Goal: Task Accomplishment & Management: Complete application form

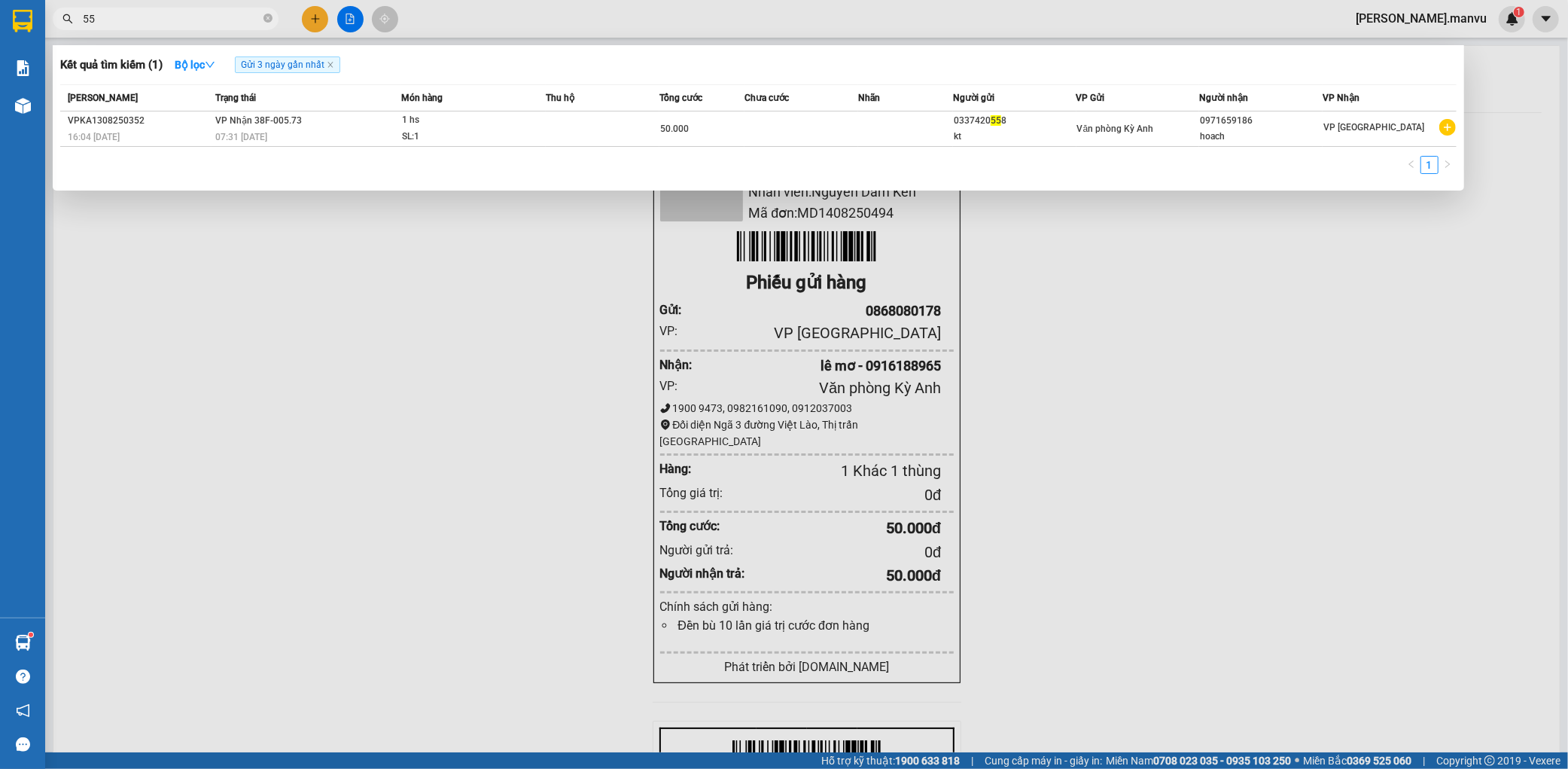
type input "5"
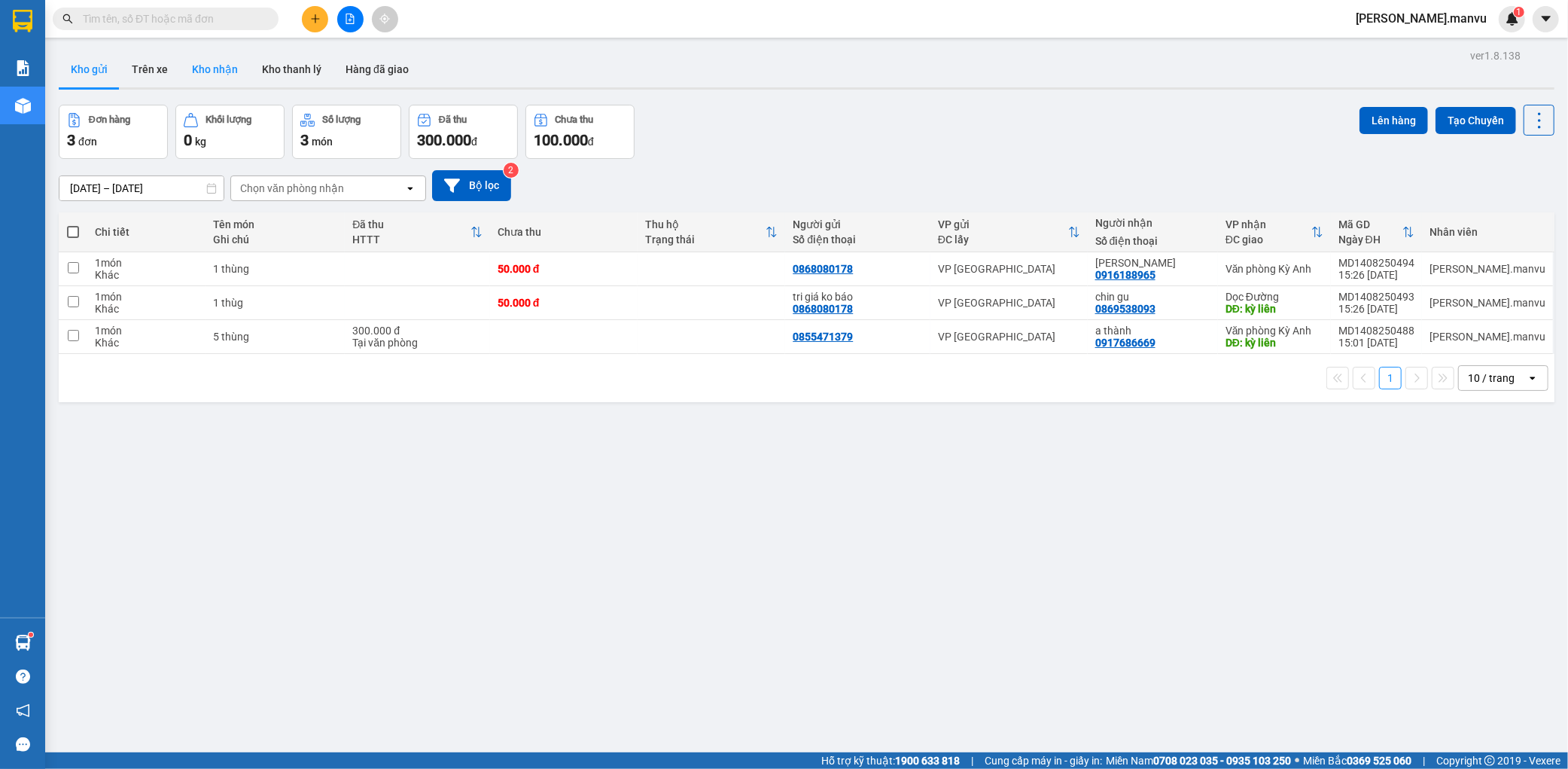
click at [204, 80] on button "Kho nhận" at bounding box center [215, 69] width 70 height 36
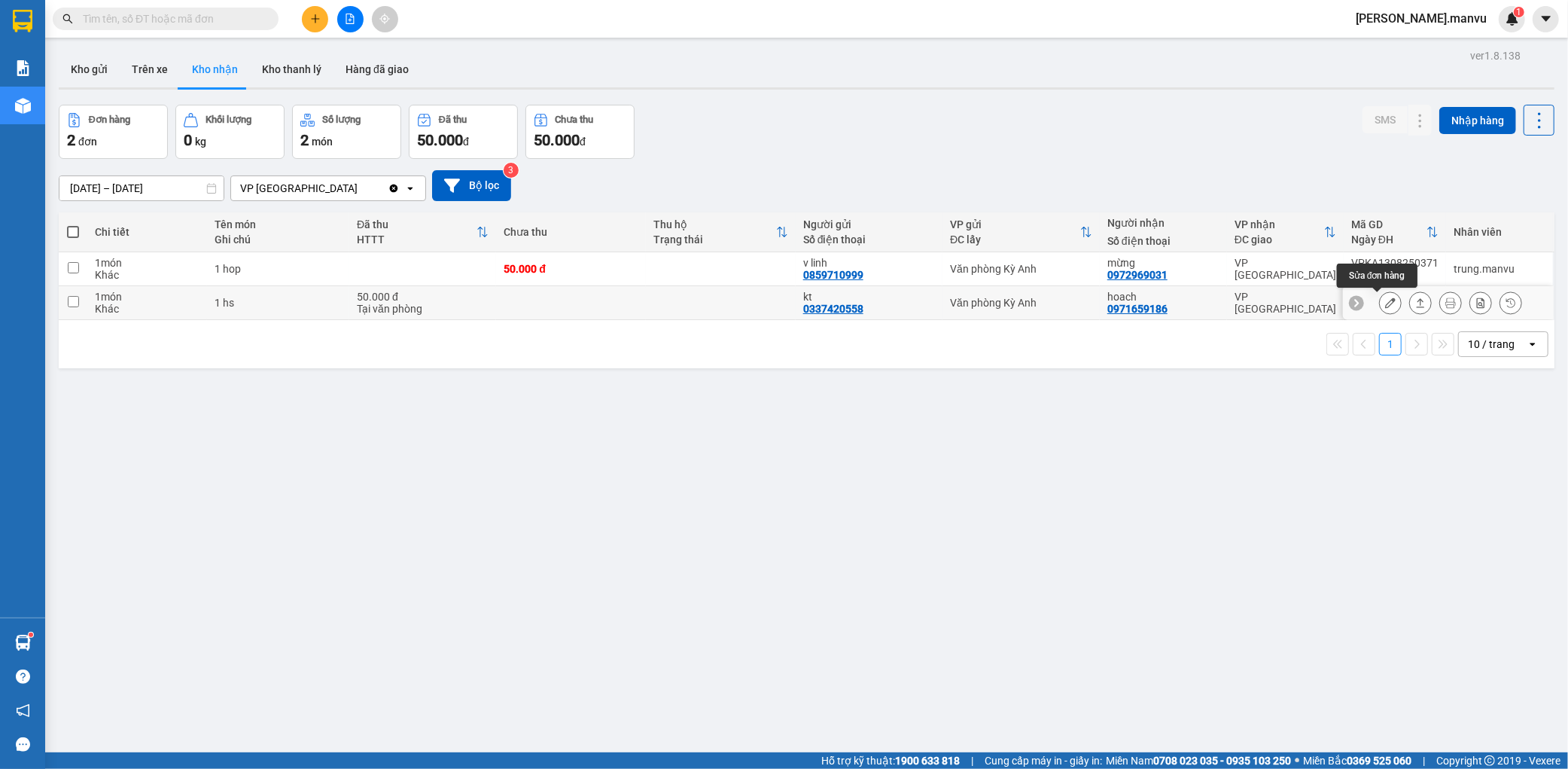
click at [1384, 303] on button at bounding box center [1391, 303] width 21 height 26
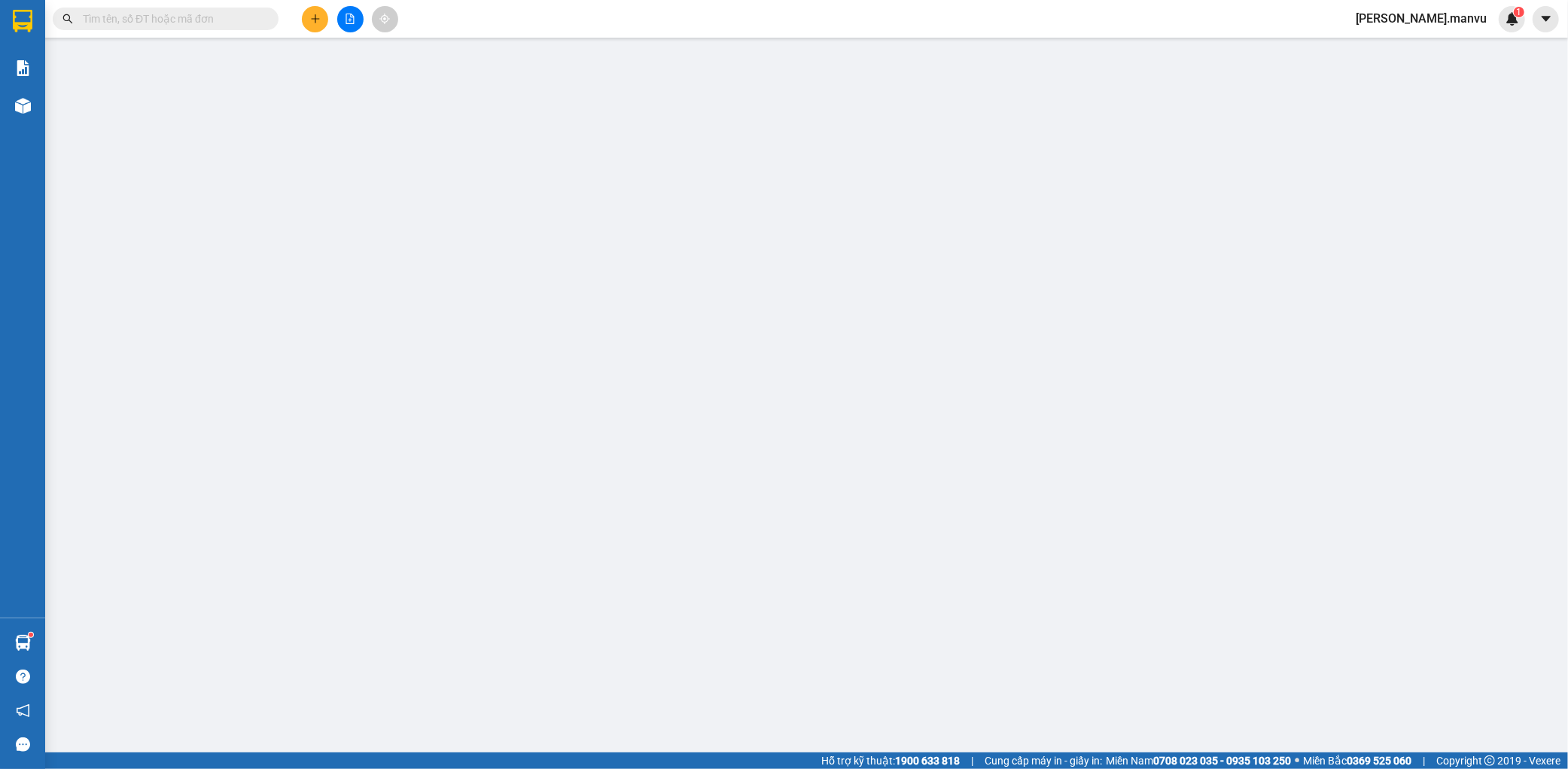
type input "0337420558"
type input "kt"
type input "0971659186"
type input "hoach"
type input "50.000"
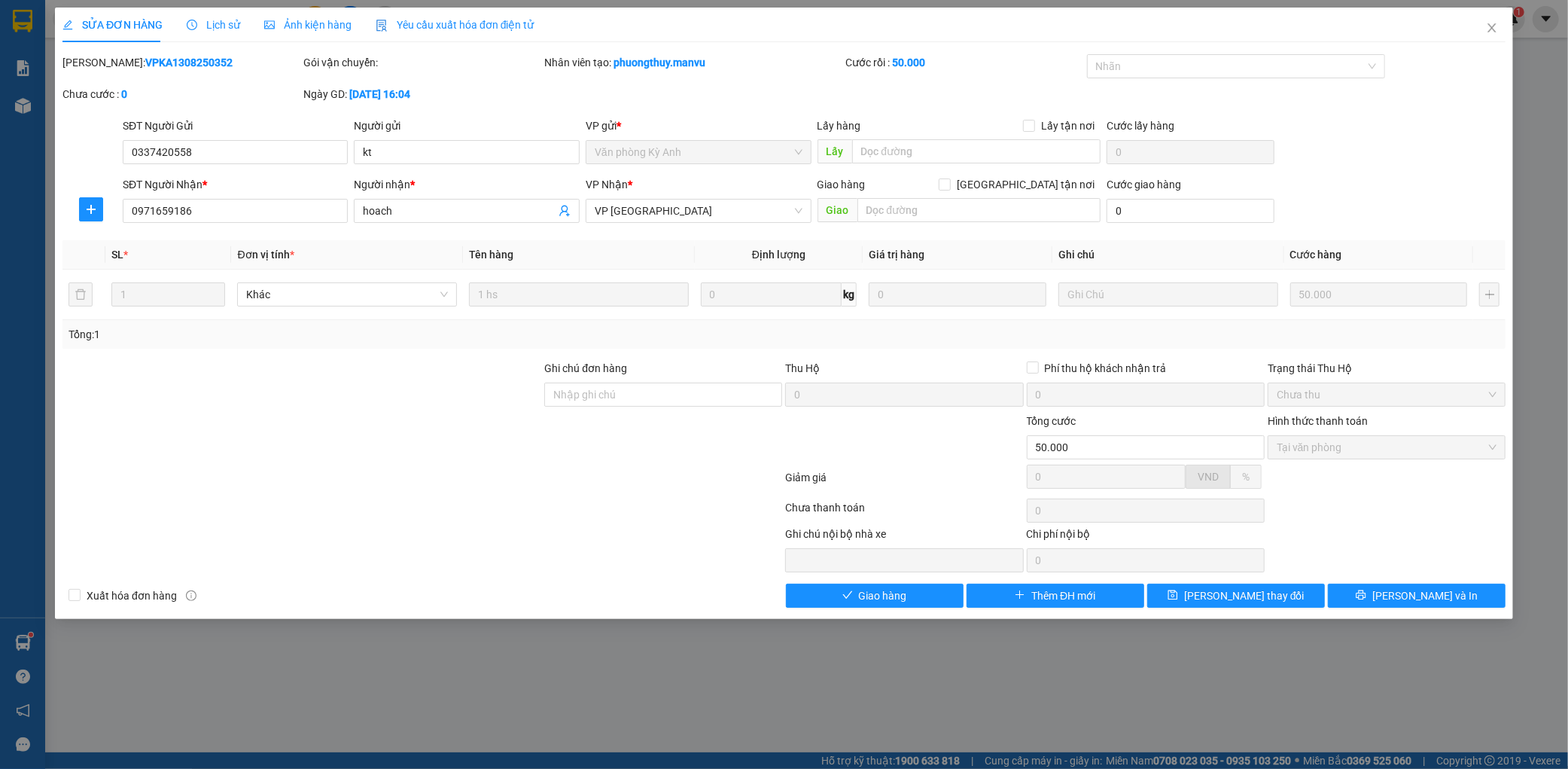
click at [874, 615] on div "SỬA ĐƠN HÀNG Lịch sử Ảnh kiện hàng Yêu cầu xuất hóa đơn điện tử Total Paid Fee …" at bounding box center [784, 313] width 1458 height 611
click at [879, 602] on span "Giao hàng" at bounding box center [883, 595] width 48 height 17
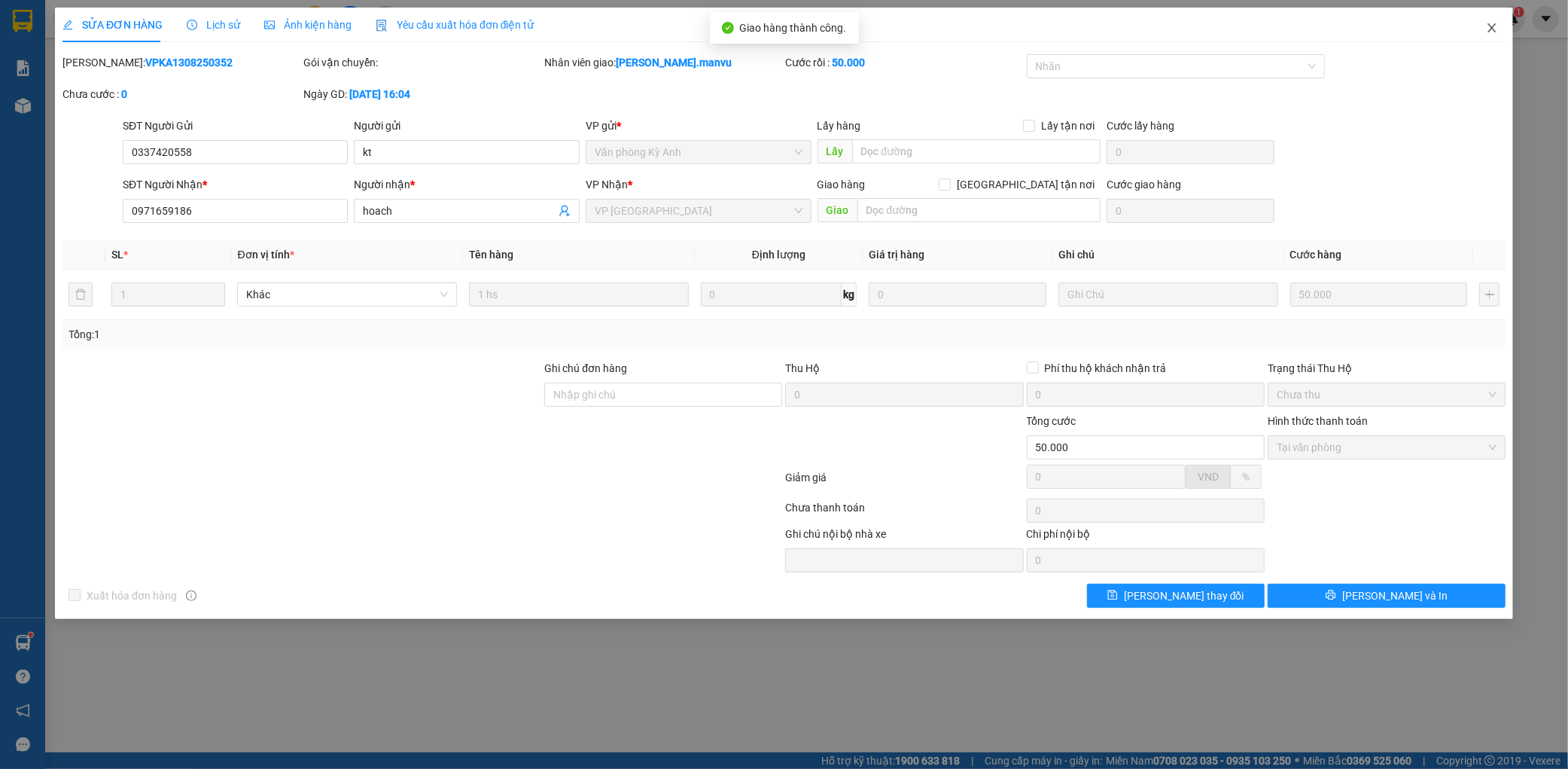
click at [1503, 29] on span "Close" at bounding box center [1492, 29] width 42 height 42
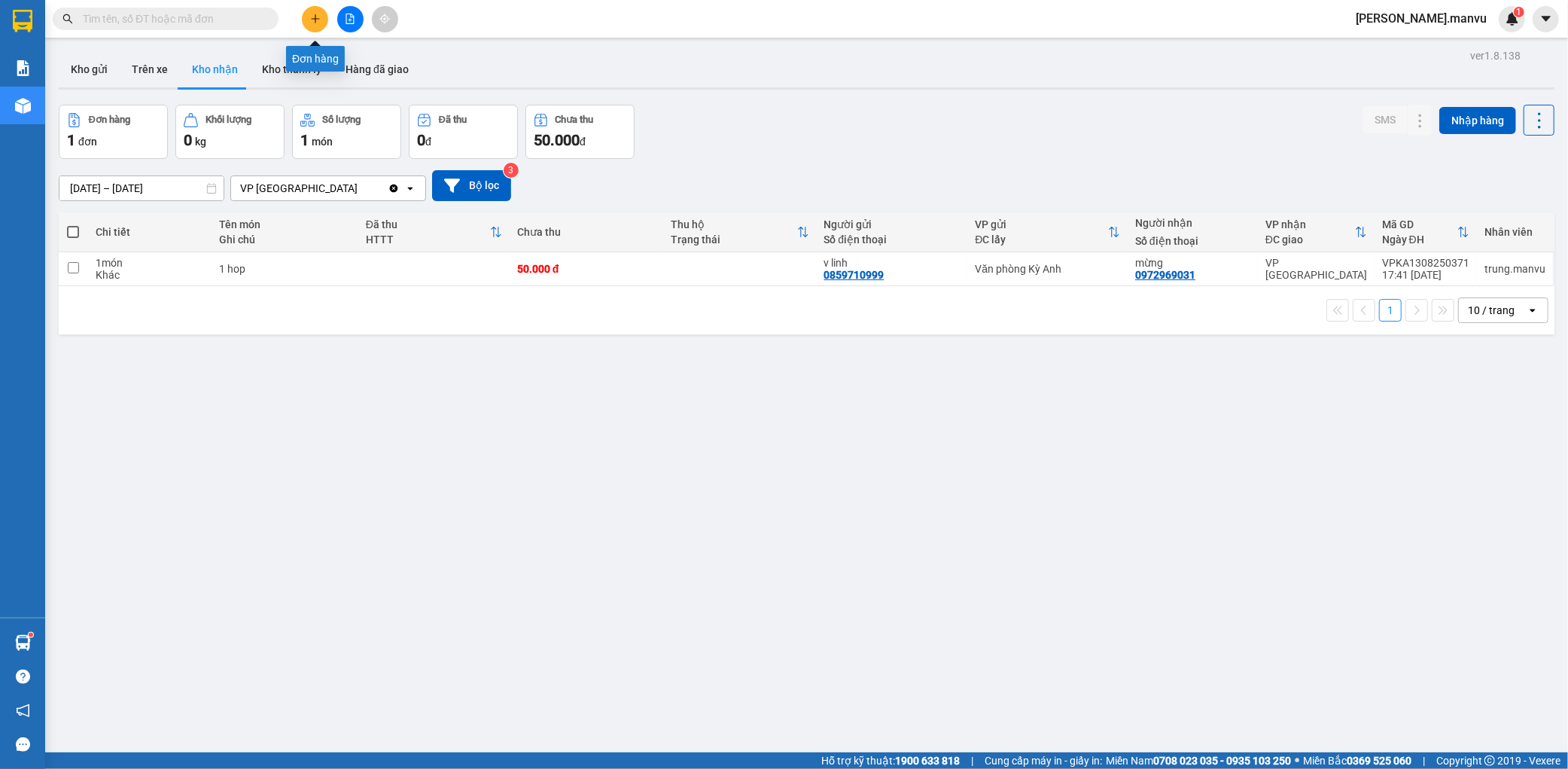
click at [310, 14] on icon "plus" at bounding box center [315, 19] width 11 height 11
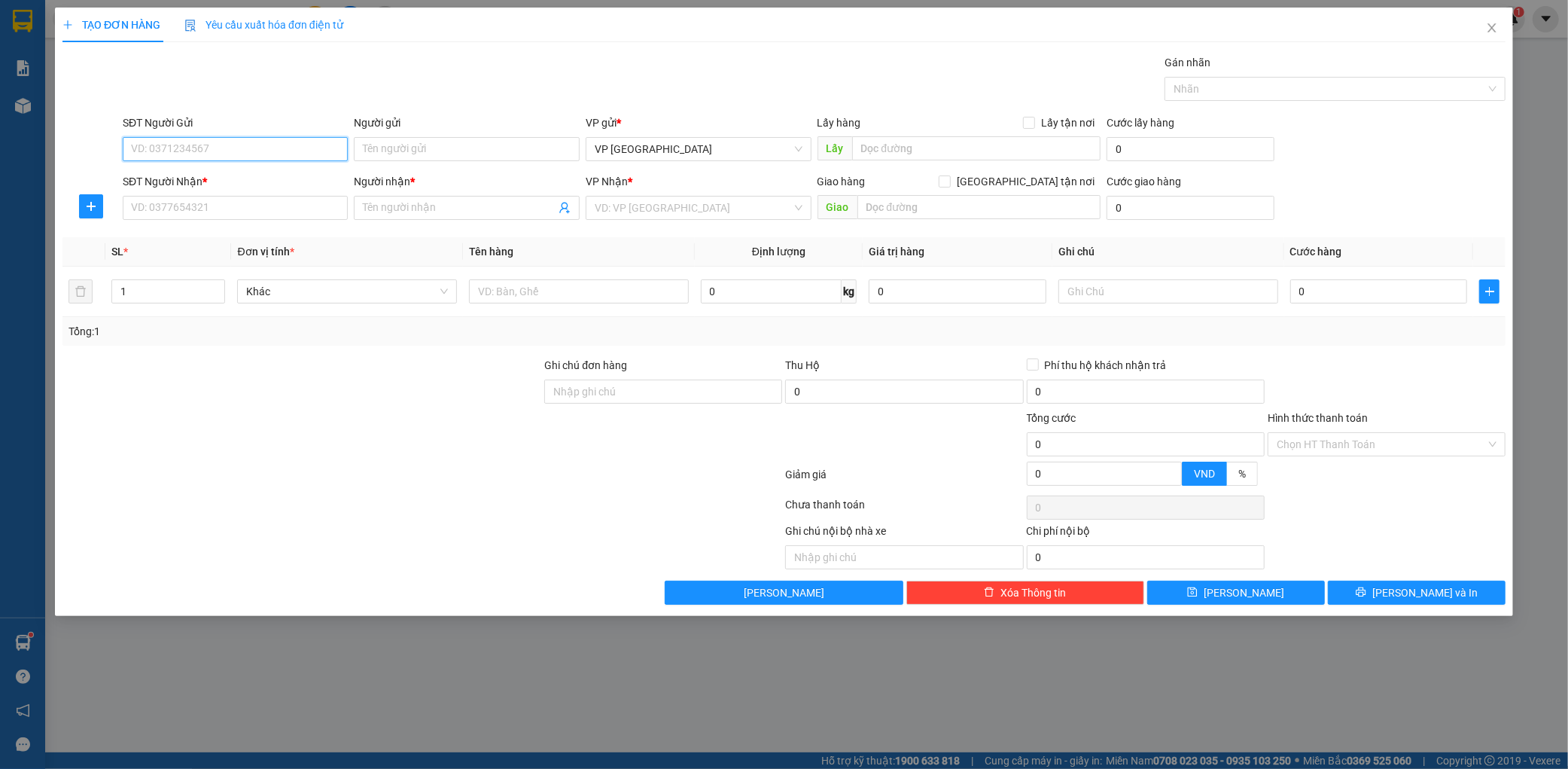
click at [226, 154] on input "SĐT Người Gửi" at bounding box center [235, 149] width 226 height 24
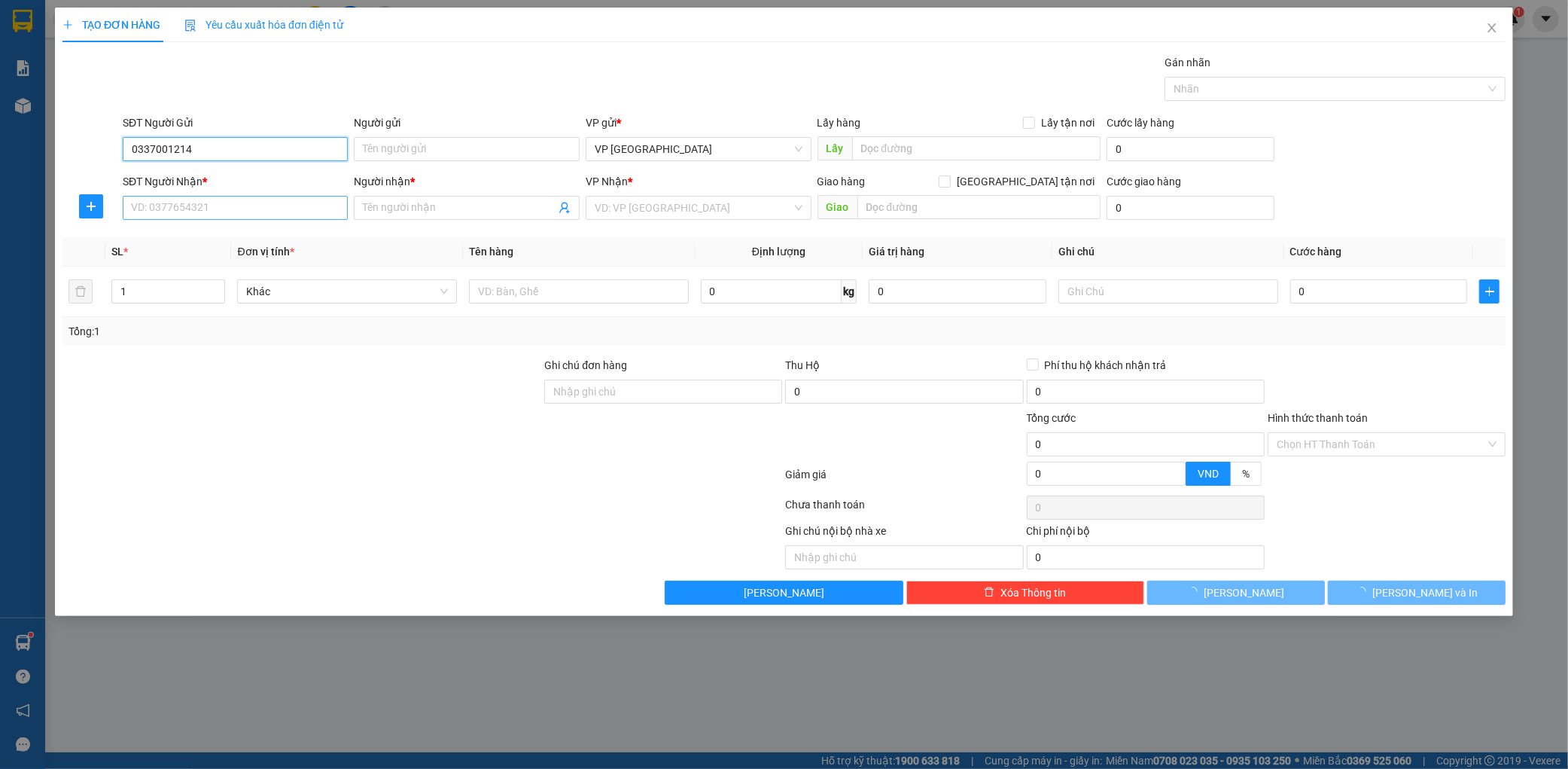
type input "0337001214"
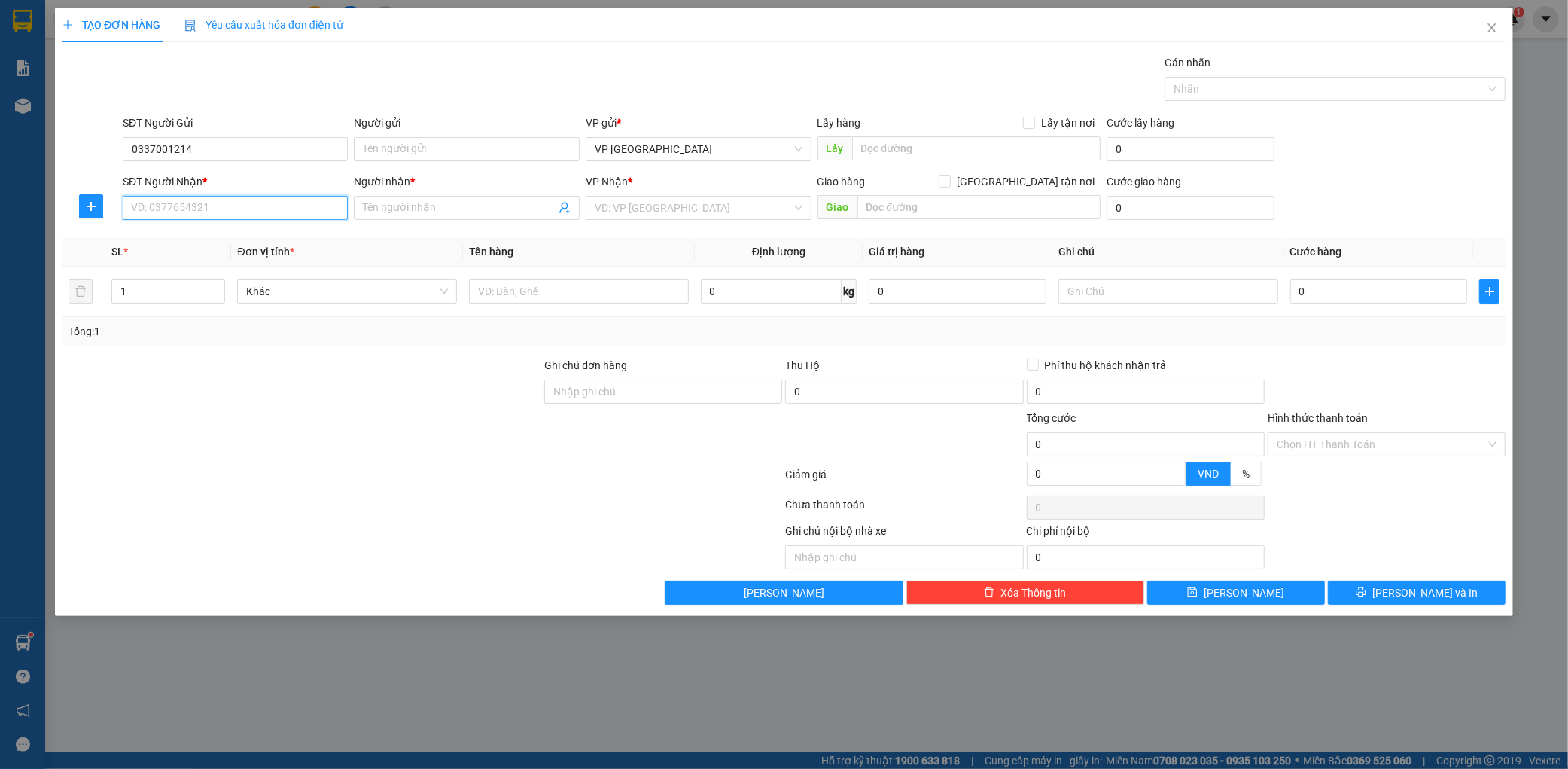
click at [207, 203] on input "SĐT Người Nhận *" at bounding box center [235, 207] width 226 height 24
click at [181, 235] on div "0949443286 - a dđưc" at bounding box center [235, 237] width 207 height 17
type input "0949443286"
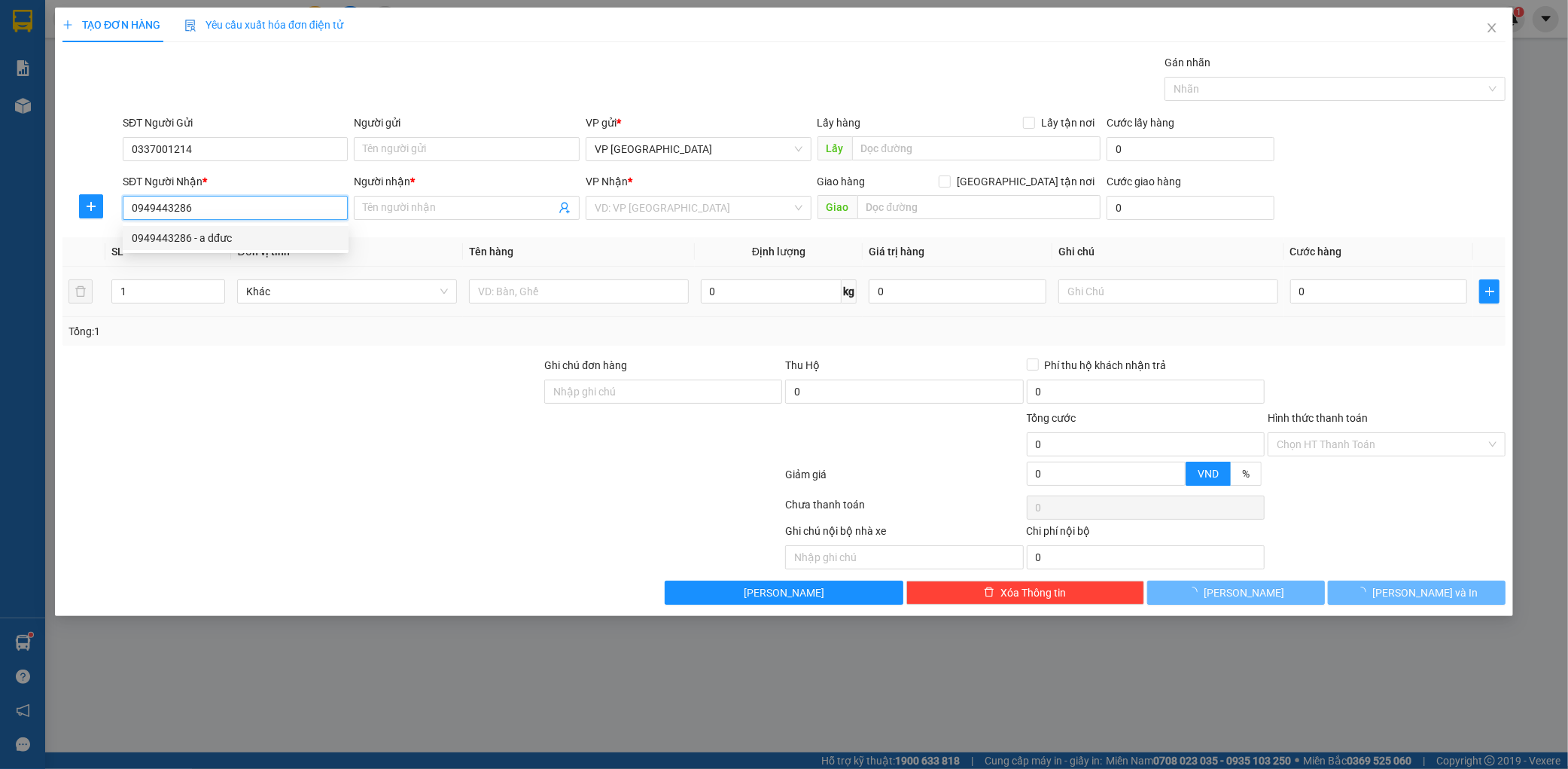
type input "a dđưc"
type input "k long"
type input "0949443286"
click at [531, 261] on th "Tên hàng" at bounding box center [579, 251] width 232 height 29
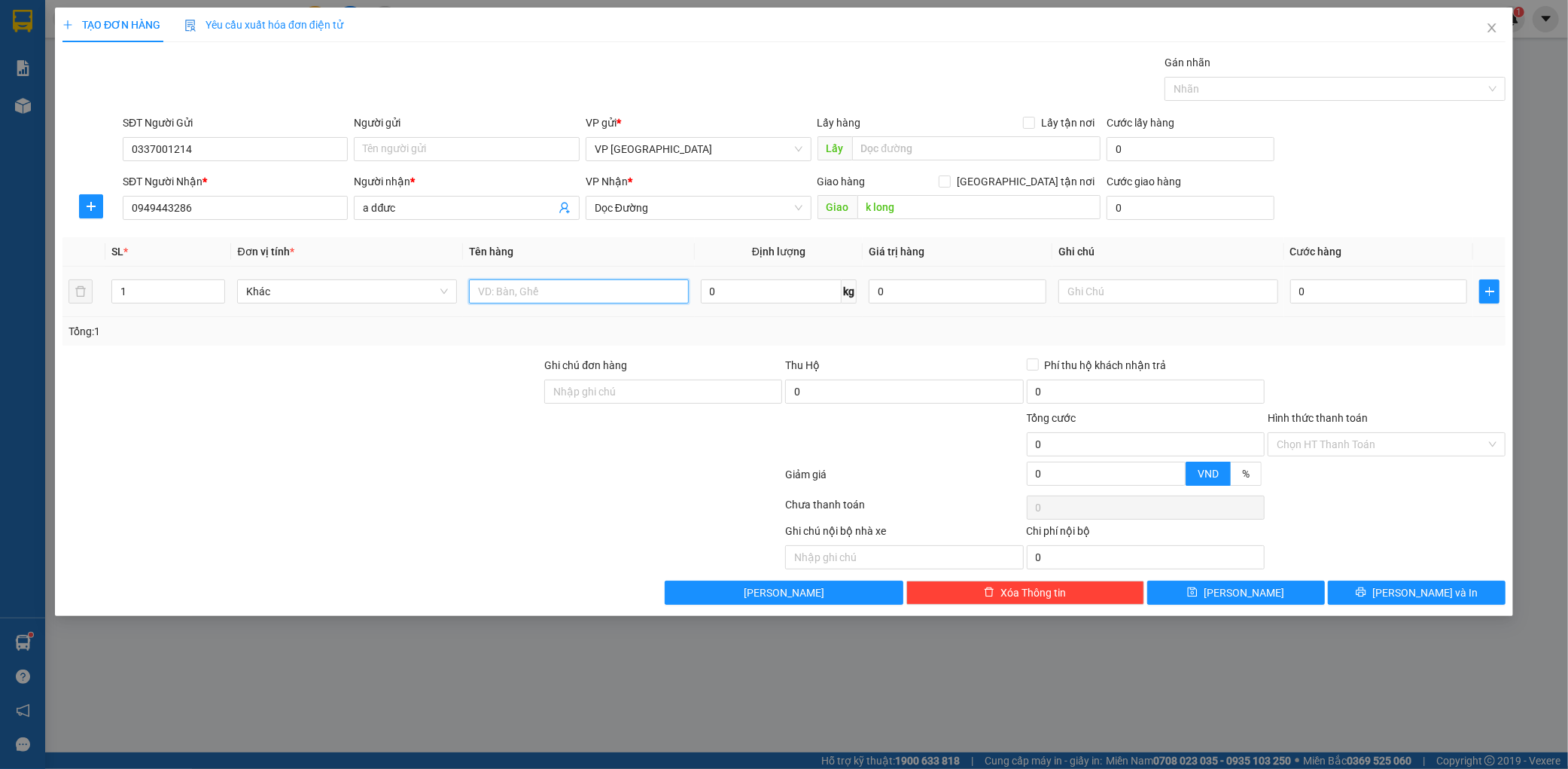
click at [505, 303] on input "text" at bounding box center [579, 291] width 220 height 24
type input "1 hộp"
click at [1316, 290] on input "0" at bounding box center [1380, 291] width 177 height 24
type input "005"
type input "5"
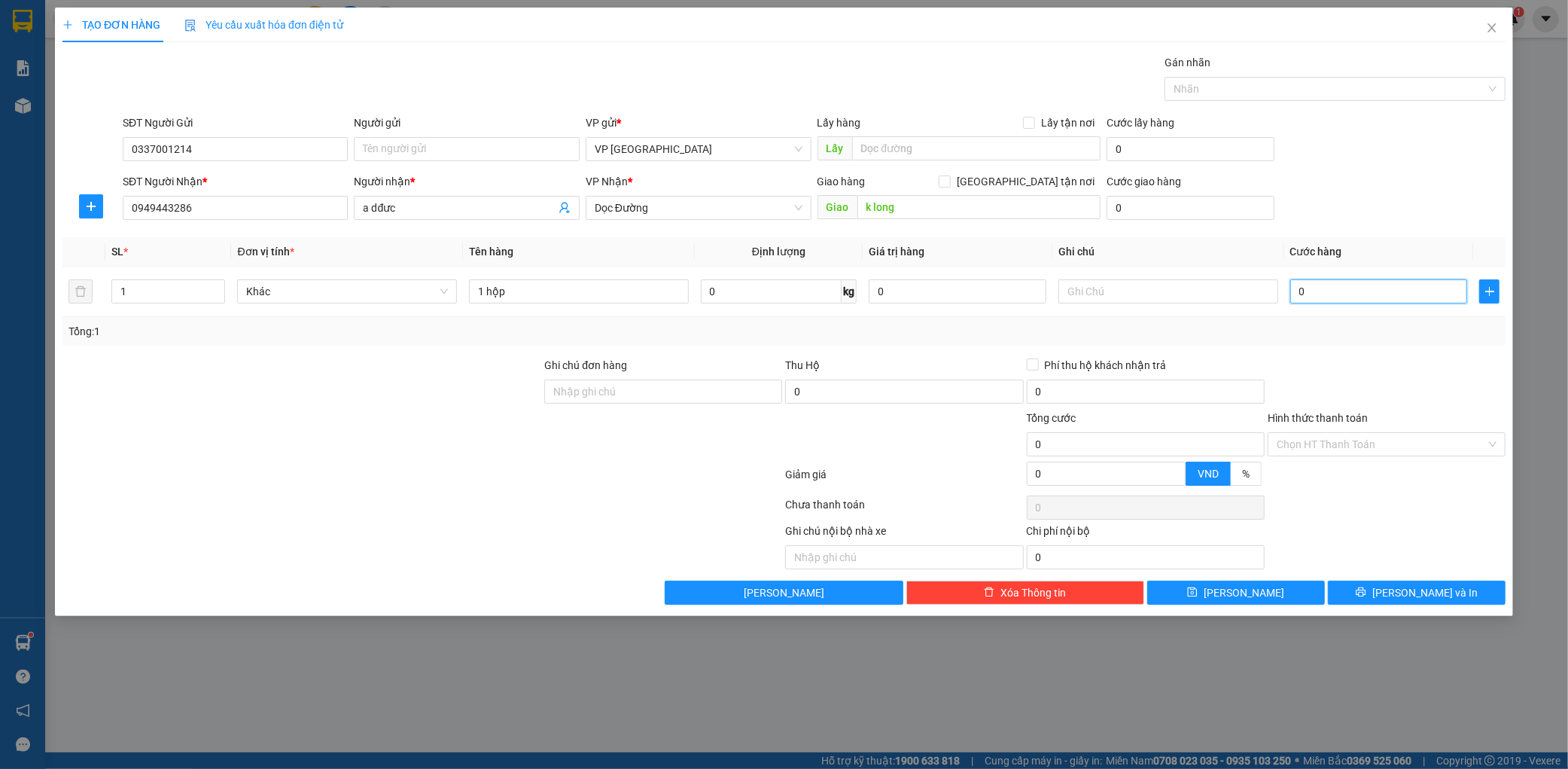
type input "5"
type input "0.050"
type input "50"
type input "00.500"
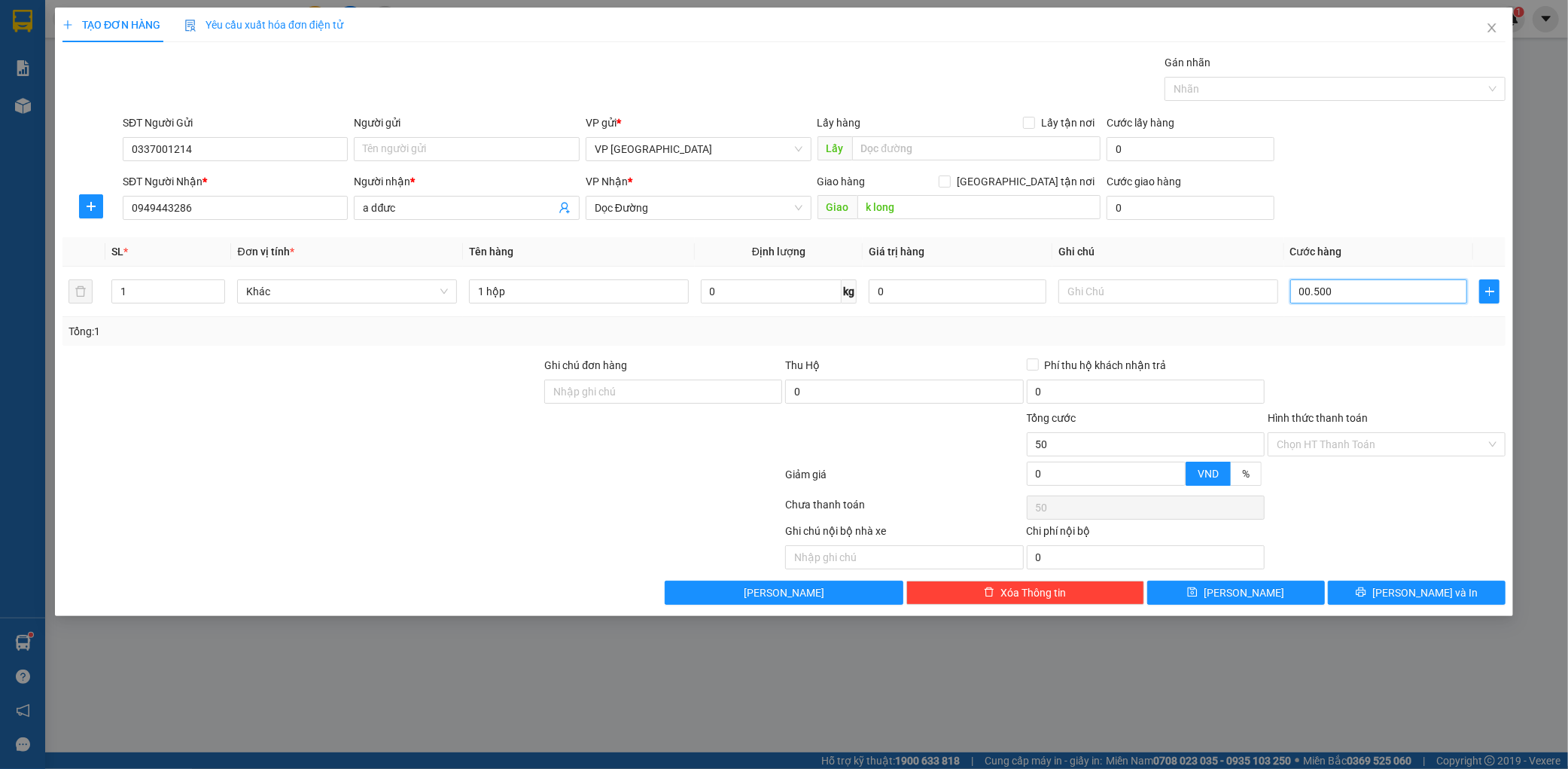
type input "500"
type input "0.005.000"
type input "5.000"
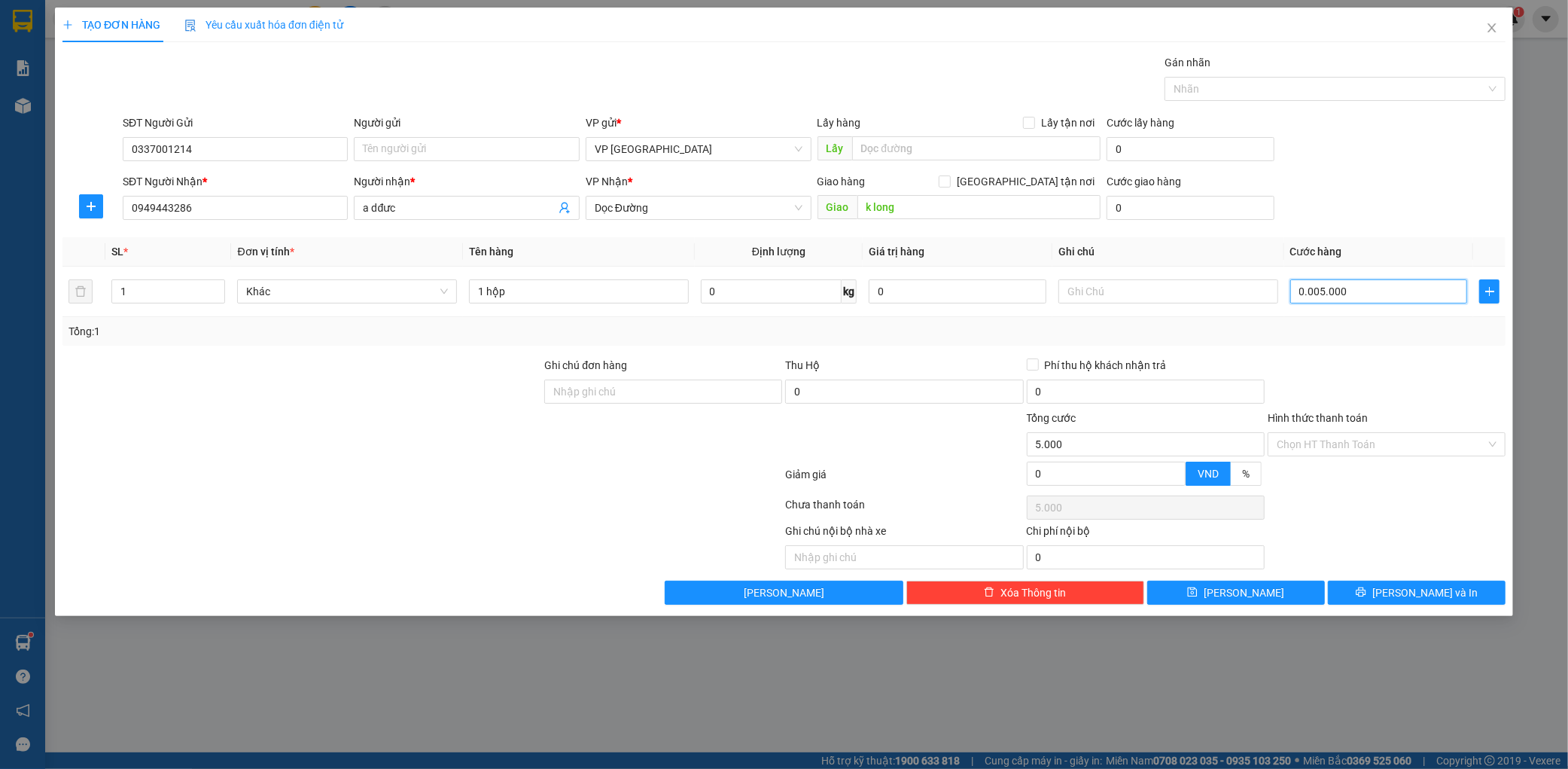
type input "000.050.000"
type input "50.000"
click at [1367, 592] on icon "printer" at bounding box center [1361, 591] width 11 height 11
type input "50.000"
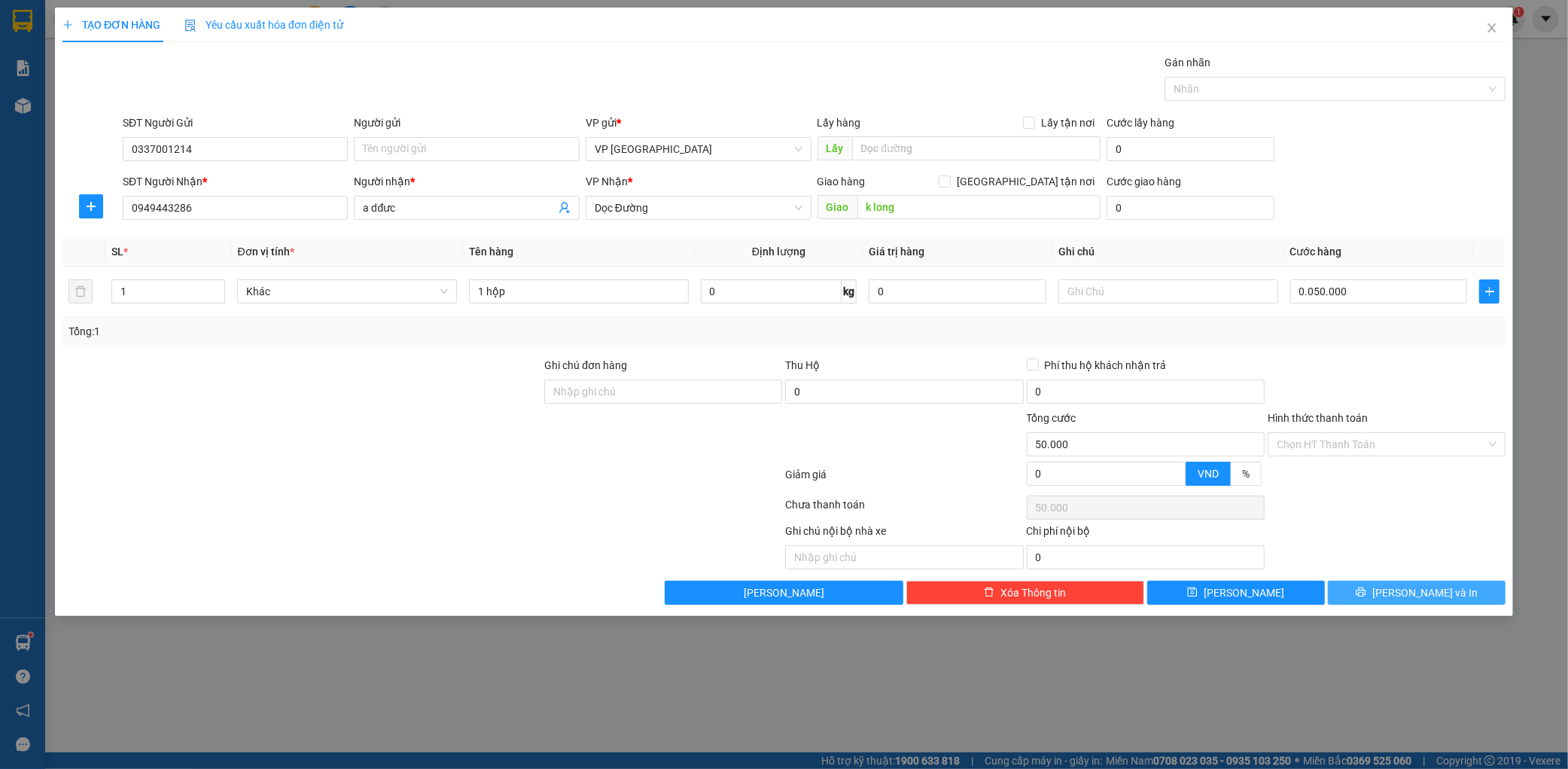
type input "50.000"
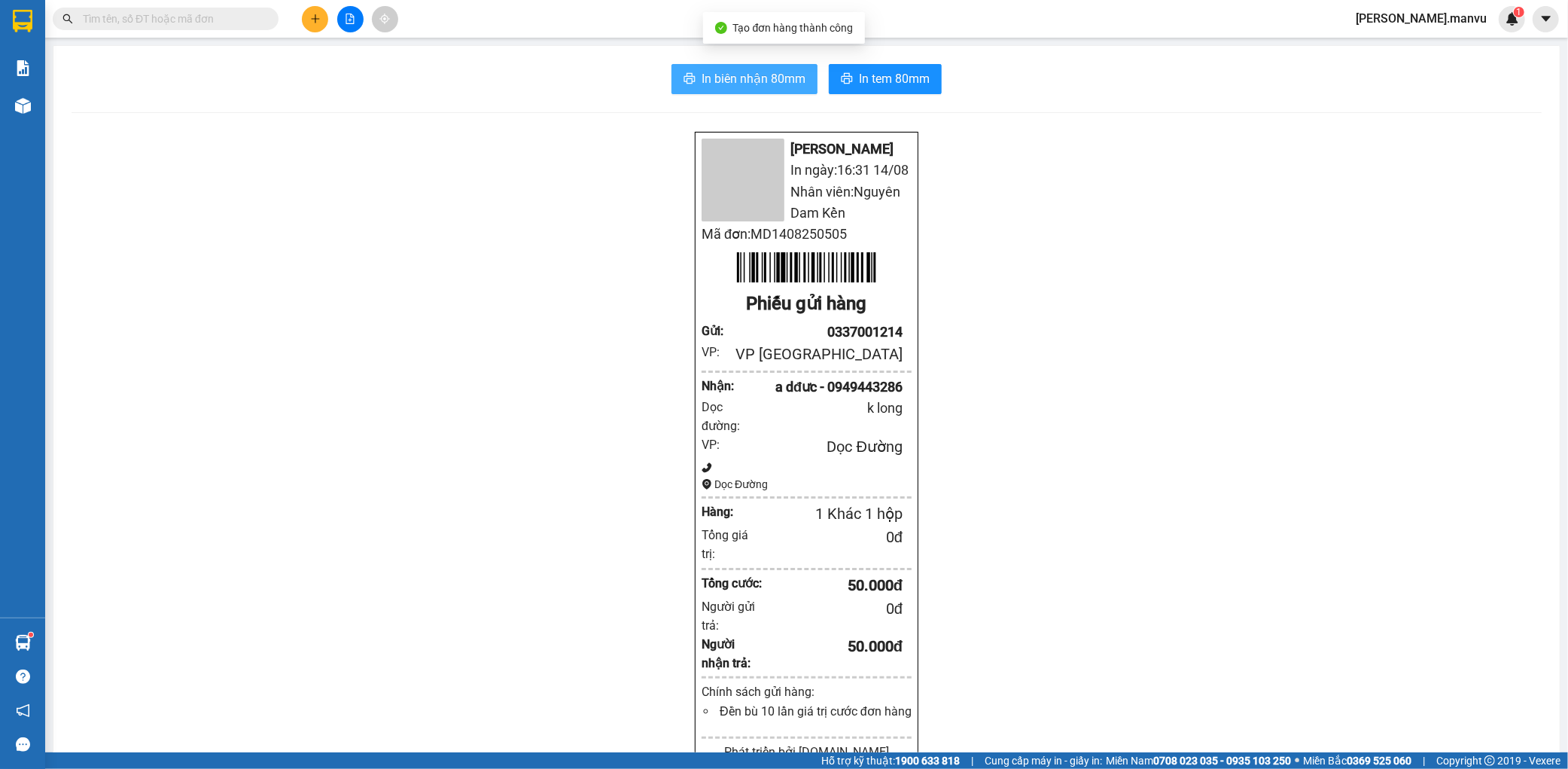
click at [782, 66] on button "In biên nhận 80mm" at bounding box center [745, 79] width 147 height 30
click at [787, 76] on span "In biên nhận 80mm" at bounding box center [754, 78] width 104 height 19
click at [869, 70] on span "In tem 80mm" at bounding box center [894, 78] width 71 height 19
